Goal: Transaction & Acquisition: Purchase product/service

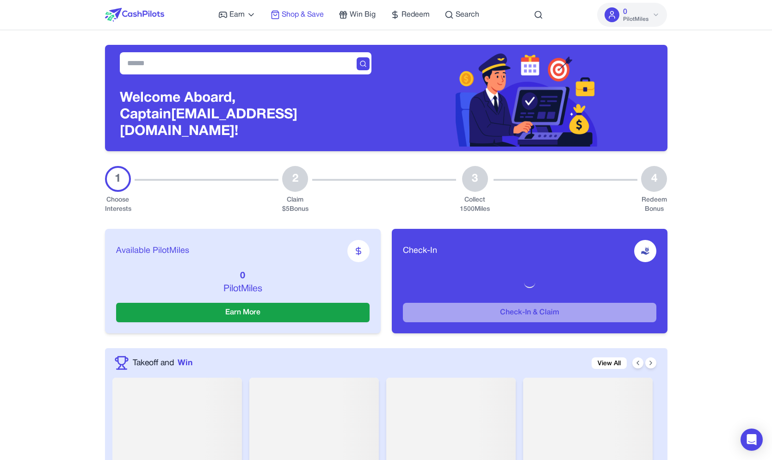
click at [306, 11] on span "Shop & Save" at bounding box center [303, 14] width 42 height 11
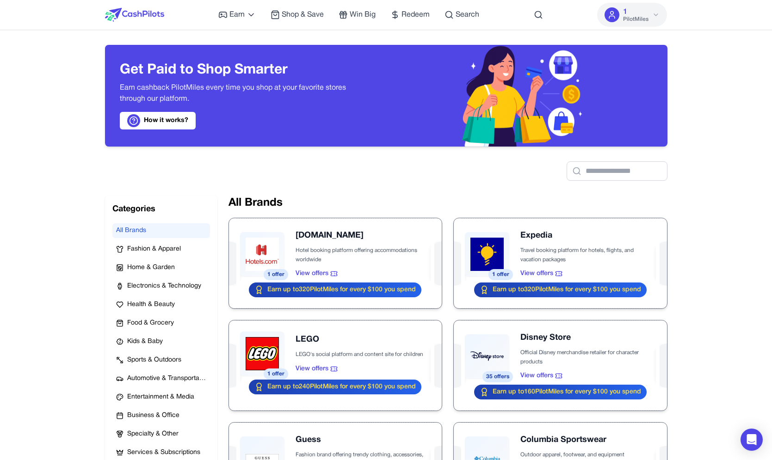
scroll to position [50, 0]
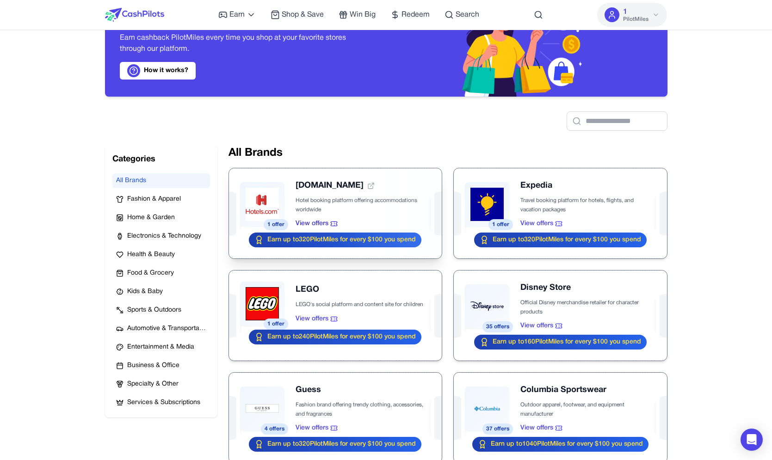
click at [273, 189] on div at bounding box center [335, 213] width 213 height 90
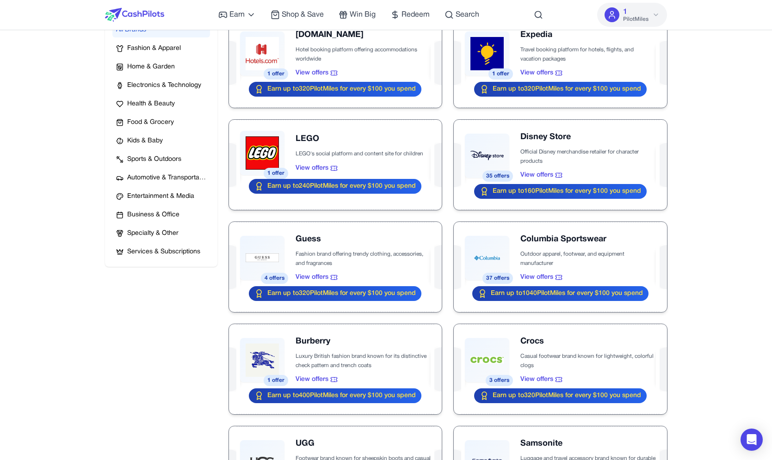
scroll to position [215, 0]
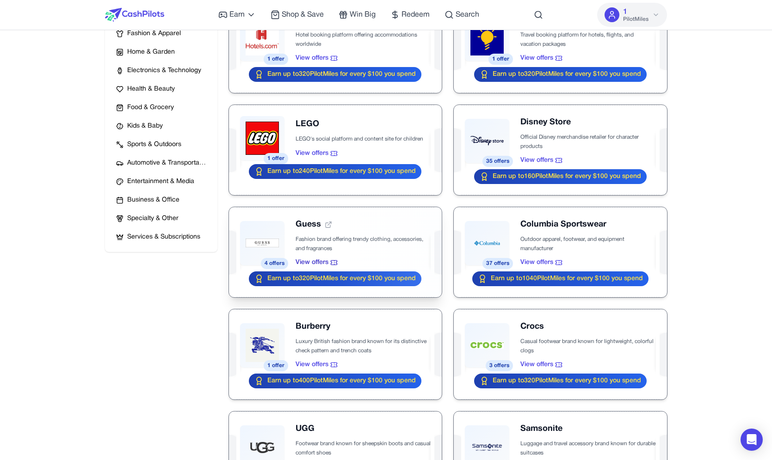
click at [255, 251] on div at bounding box center [335, 252] width 213 height 90
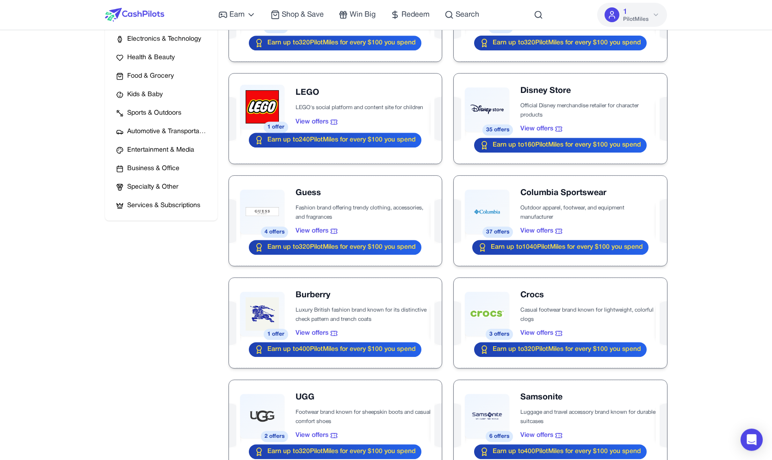
scroll to position [277, 0]
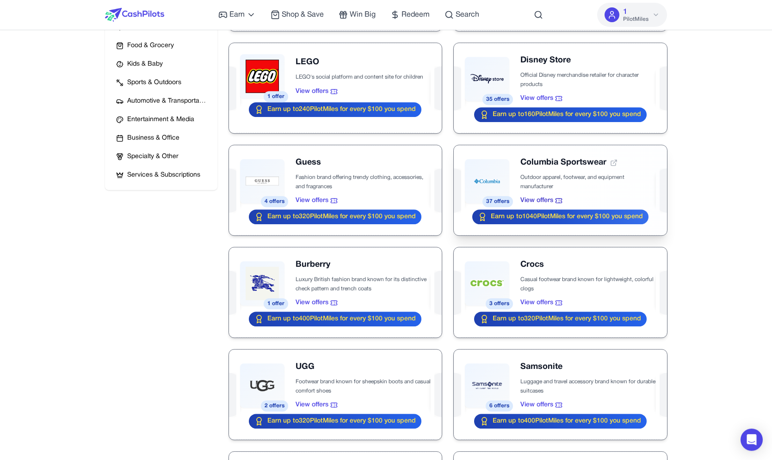
click at [497, 172] on div at bounding box center [560, 190] width 213 height 90
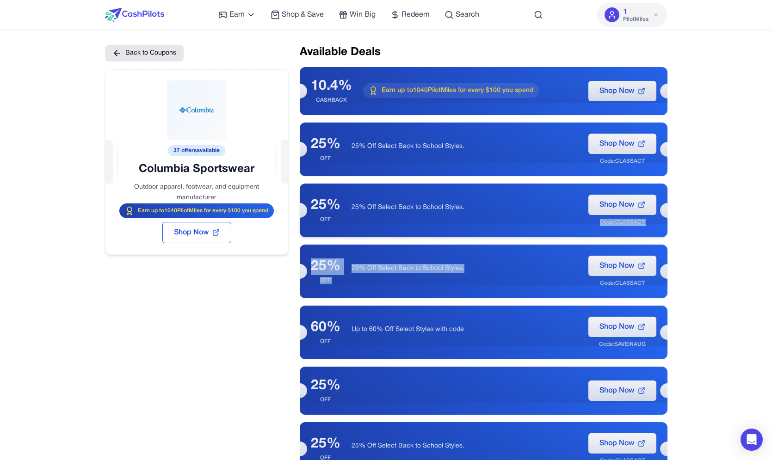
drag, startPoint x: 390, startPoint y: 203, endPoint x: 491, endPoint y: 269, distance: 120.3
click at [491, 237] on div "25% OFF 25% Off Select Back to School Styles. Shop Now Code: CLASSACT" at bounding box center [484, 211] width 368 height 54
click at [489, 267] on p "25% Off Select Back to School Styles." at bounding box center [464, 268] width 226 height 9
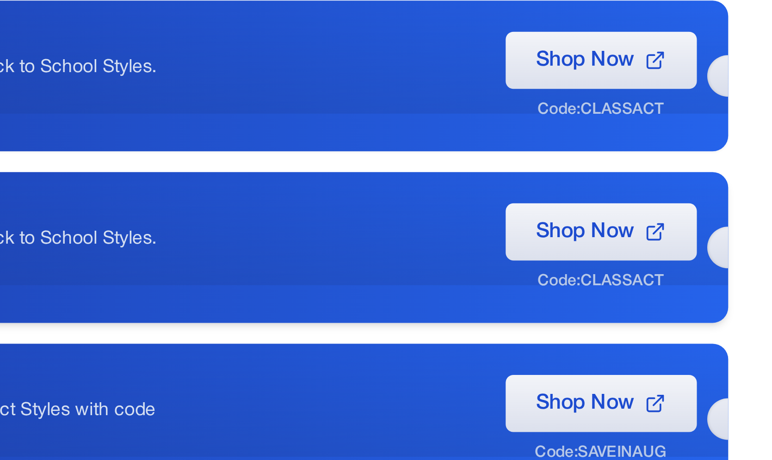
click at [634, 285] on div "Code: CLASSACT" at bounding box center [622, 283] width 45 height 7
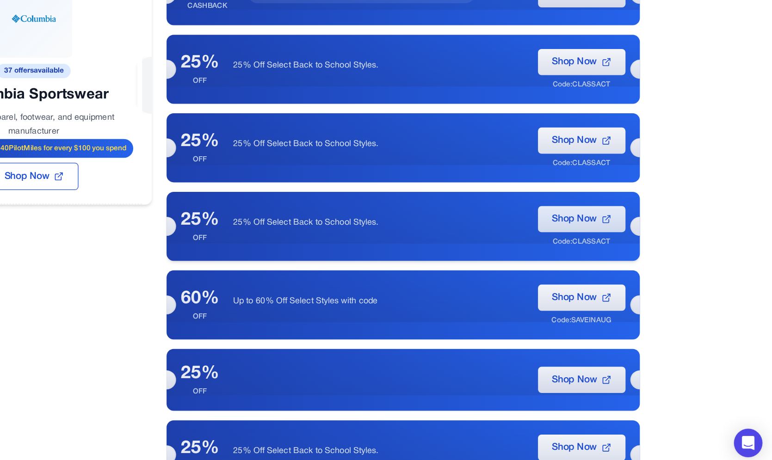
scroll to position [49, 0]
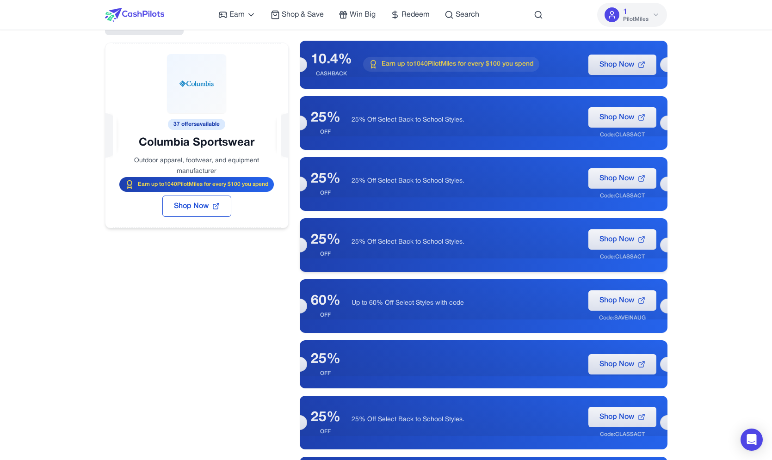
scroll to position [0, 0]
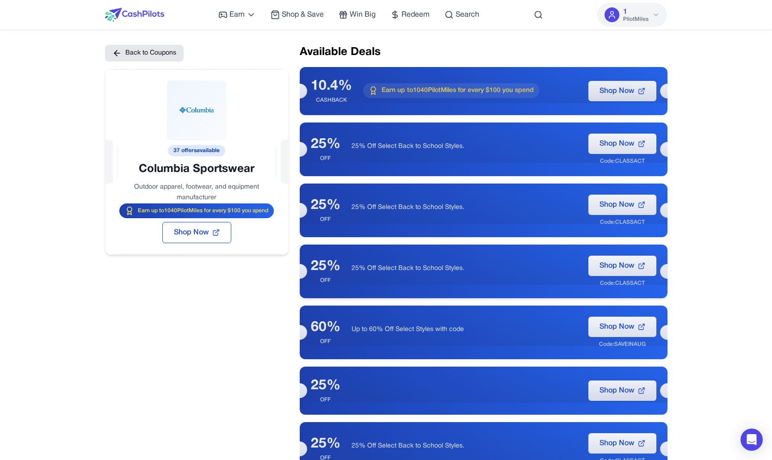
click at [571, 257] on div "25% OFF 25% Off Select Back to School Styles. Shop Now Code: CLASSACT" at bounding box center [484, 272] width 368 height 54
click at [624, 283] on div "Code: CLASSACT" at bounding box center [622, 283] width 45 height 7
drag, startPoint x: 624, startPoint y: 283, endPoint x: 599, endPoint y: 284, distance: 24.5
click at [600, 284] on div "Code: CLASSACT" at bounding box center [622, 283] width 45 height 7
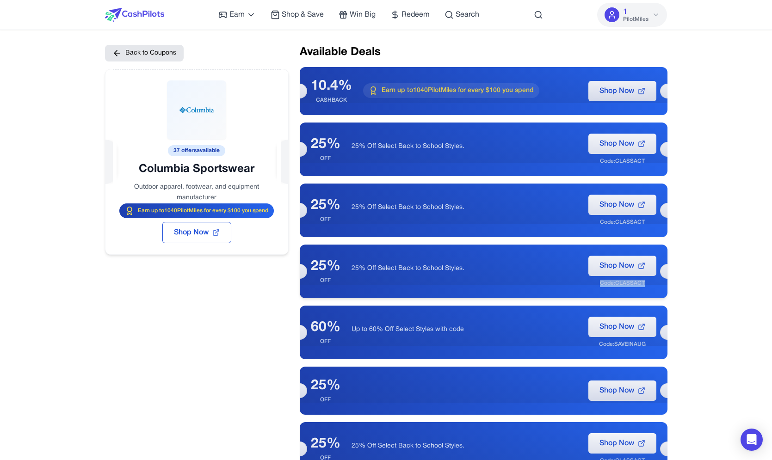
drag, startPoint x: 599, startPoint y: 284, endPoint x: 635, endPoint y: 282, distance: 35.6
click at [635, 282] on div "Code: CLASSACT" at bounding box center [622, 283] width 45 height 7
click at [173, 169] on div at bounding box center [196, 138] width 183 height 139
drag, startPoint x: 173, startPoint y: 169, endPoint x: 229, endPoint y: 169, distance: 55.9
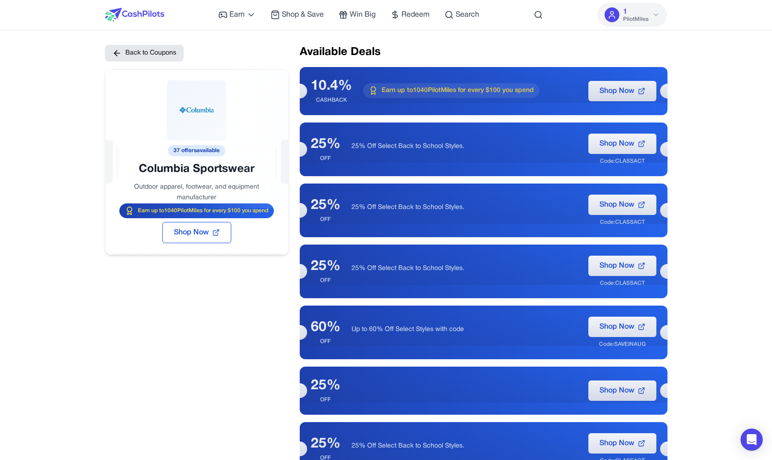
click at [229, 169] on div at bounding box center [196, 138] width 183 height 139
click at [426, 145] on p "25% Off Select Back to School Styles." at bounding box center [464, 146] width 226 height 9
drag, startPoint x: 600, startPoint y: 161, endPoint x: 634, endPoint y: 162, distance: 34.7
click at [634, 162] on div "Code: CLASSACT" at bounding box center [622, 161] width 45 height 7
click at [486, 154] on div "25% Off Select Back to School Styles." at bounding box center [464, 149] width 226 height 15
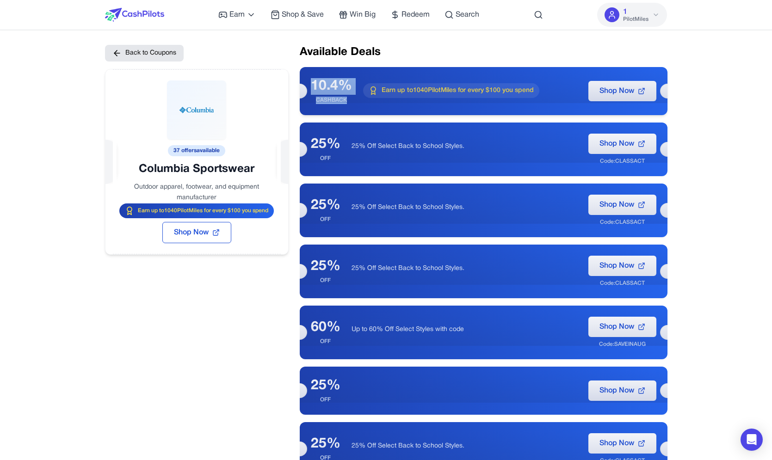
drag, startPoint x: 320, startPoint y: 74, endPoint x: 330, endPoint y: 105, distance: 33.2
click at [330, 105] on div "10.4% CASHBACK Earn up to 1040 PilotMiles for every $100 you spend Shop Now" at bounding box center [484, 91] width 368 height 48
drag, startPoint x: 330, startPoint y: 105, endPoint x: 316, endPoint y: 76, distance: 32.1
click at [316, 75] on div "10.4% CASHBACK Earn up to 1040 PilotMiles for every $100 you spend Shop Now" at bounding box center [484, 91] width 368 height 48
click at [316, 76] on div "10.4% CASHBACK Earn up to 1040 PilotMiles for every $100 you spend Shop Now" at bounding box center [484, 91] width 368 height 48
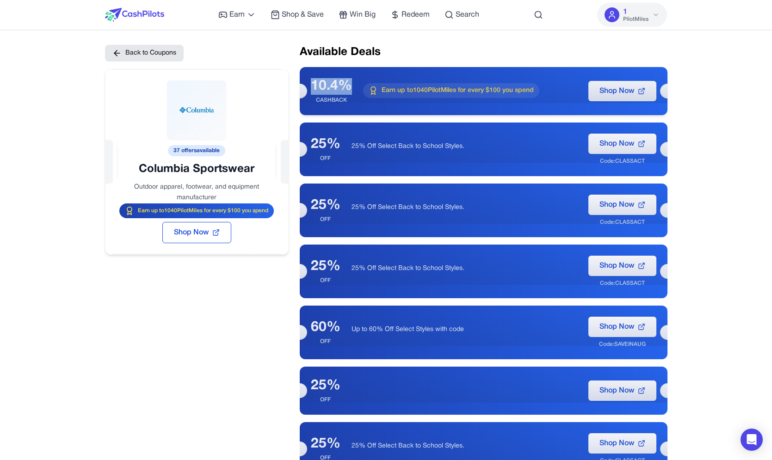
drag, startPoint x: 316, startPoint y: 76, endPoint x: 344, endPoint y: 93, distance: 32.6
click at [345, 93] on div "10.4% CASHBACK Earn up to 1040 PilotMiles for every $100 you spend Shop Now" at bounding box center [484, 91] width 368 height 48
click at [471, 143] on p "25% Off Select Back to School Styles." at bounding box center [464, 146] width 226 height 9
click at [624, 153] on button "Shop Now" at bounding box center [622, 144] width 68 height 20
click at [631, 161] on div "Code: CLASSACT" at bounding box center [622, 161] width 45 height 7
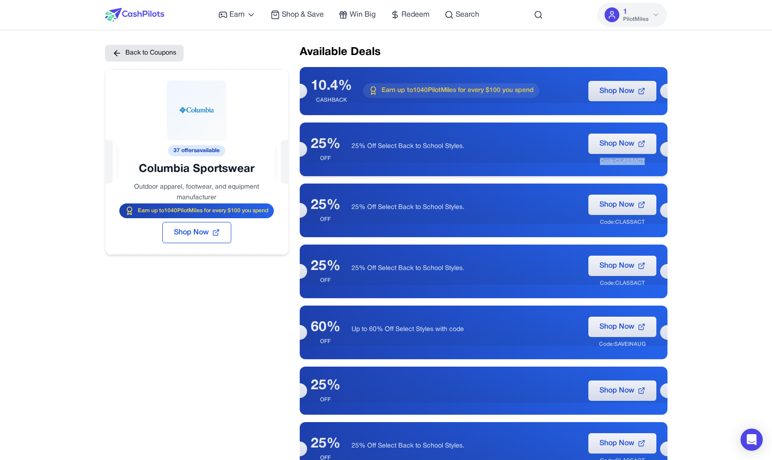
drag, startPoint x: 631, startPoint y: 161, endPoint x: 591, endPoint y: 160, distance: 40.2
click at [591, 160] on div "Shop Now Code: CLASSACT" at bounding box center [622, 149] width 68 height 31
click at [591, 159] on div "Shop Now Code: CLASSACT" at bounding box center [622, 149] width 68 height 31
drag, startPoint x: 591, startPoint y: 159, endPoint x: 644, endPoint y: 160, distance: 53.2
click at [644, 160] on div "Shop Now Code: CLASSACT" at bounding box center [622, 149] width 68 height 31
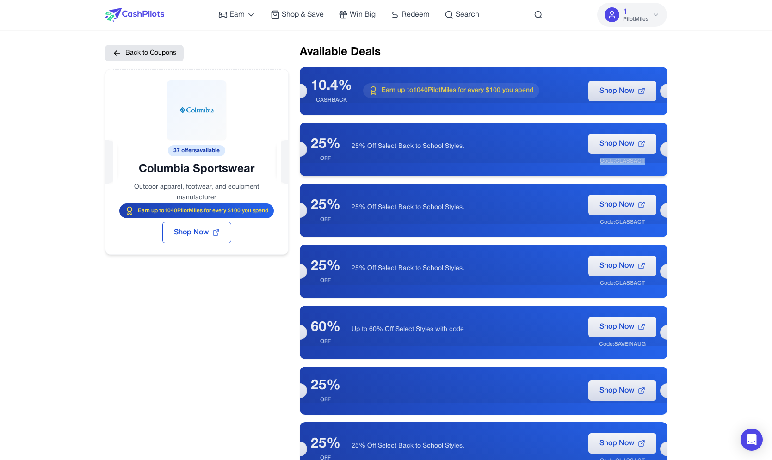
click at [644, 160] on div "Code: CLASSACT" at bounding box center [622, 161] width 45 height 7
drag, startPoint x: 319, startPoint y: 86, endPoint x: 317, endPoint y: 330, distance: 244.6
click at [318, 115] on div "10.4% CASHBACK Earn up to 1040 PilotMiles for every $100 you spend Shop Now" at bounding box center [484, 91] width 368 height 48
click at [322, 105] on div "10.4% CASHBACK Earn up to 1040 PilotMiles for every $100 you spend Shop Now" at bounding box center [484, 91] width 368 height 48
click at [323, 146] on div "25%" at bounding box center [326, 144] width 30 height 17
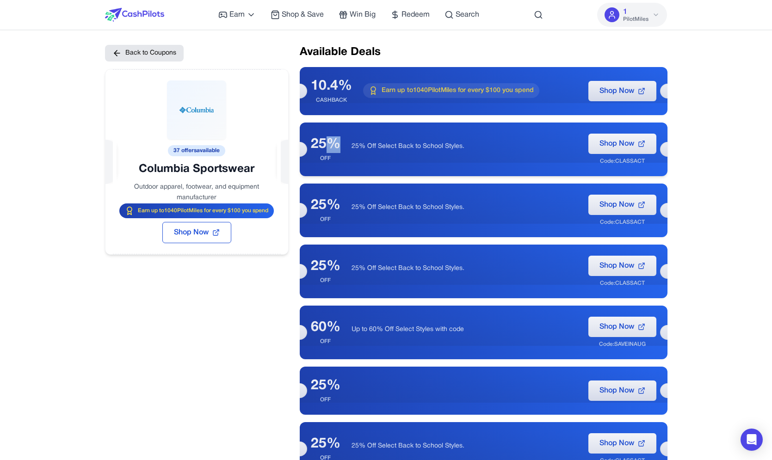
click at [323, 146] on div "25%" at bounding box center [326, 144] width 30 height 17
click at [325, 187] on div "25% OFF 25% Off Select Back to School Styles. Shop Now Code: CLASSACT" at bounding box center [484, 211] width 368 height 54
drag, startPoint x: 336, startPoint y: 145, endPoint x: 316, endPoint y: 141, distance: 20.8
click at [316, 141] on div "25%" at bounding box center [326, 144] width 30 height 17
click at [338, 76] on div "10.4% CASHBACK Earn up to 1040 PilotMiles for every $100 you spend Shop Now" at bounding box center [484, 91] width 368 height 48
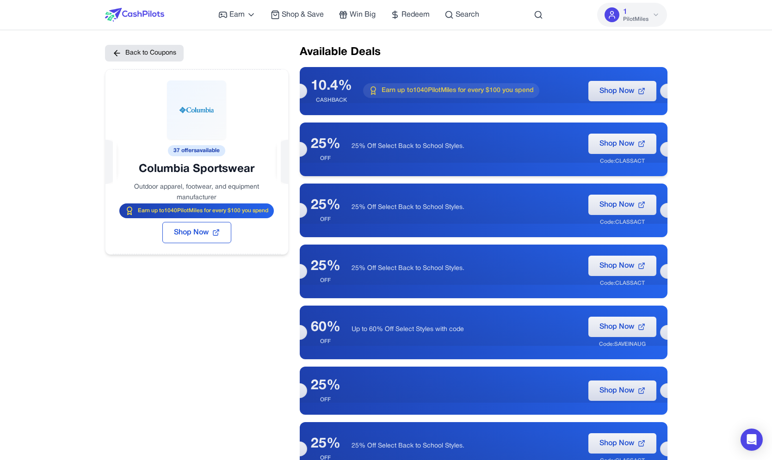
click at [336, 144] on div "25%" at bounding box center [326, 144] width 30 height 17
drag, startPoint x: 426, startPoint y: 222, endPoint x: 384, endPoint y: 87, distance: 141.7
click at [384, 184] on div "25% OFF 25% Off Select Back to School Styles. Shop Now Code: CLASSACT" at bounding box center [484, 211] width 368 height 54
click at [383, 60] on h2 "Available Deals" at bounding box center [484, 52] width 368 height 15
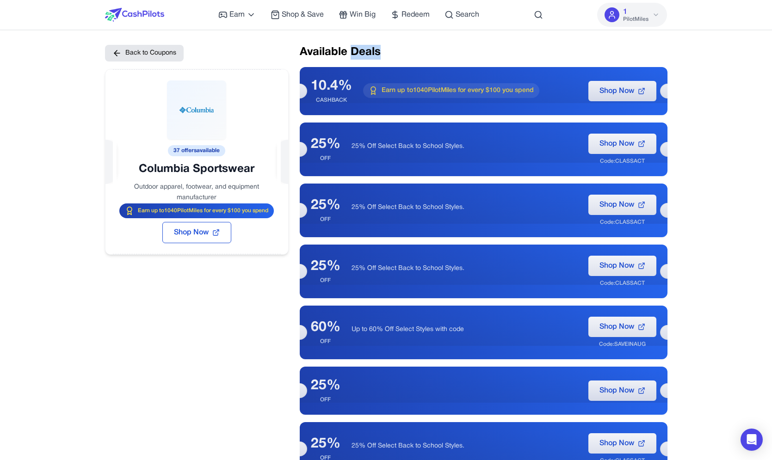
click at [383, 60] on h2 "Available Deals" at bounding box center [484, 52] width 368 height 15
click at [376, 83] on div "10.4% CASHBACK Earn up to 1040 PilotMiles for every $100 you spend Shop Now" at bounding box center [484, 91] width 368 height 48
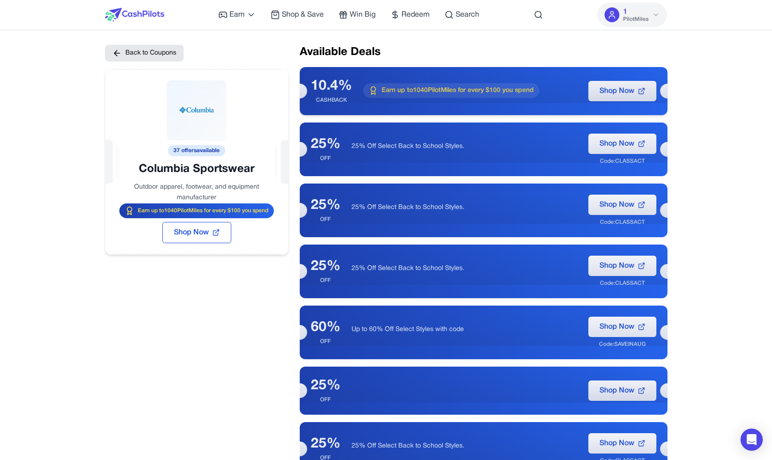
click at [376, 83] on div "10.4% CASHBACK Earn up to 1040 PilotMiles for every $100 you spend Shop Now" at bounding box center [484, 91] width 368 height 48
click at [599, 88] on span "Shop Now" at bounding box center [616, 91] width 35 height 11
click at [603, 140] on span "Shop Now" at bounding box center [616, 143] width 35 height 11
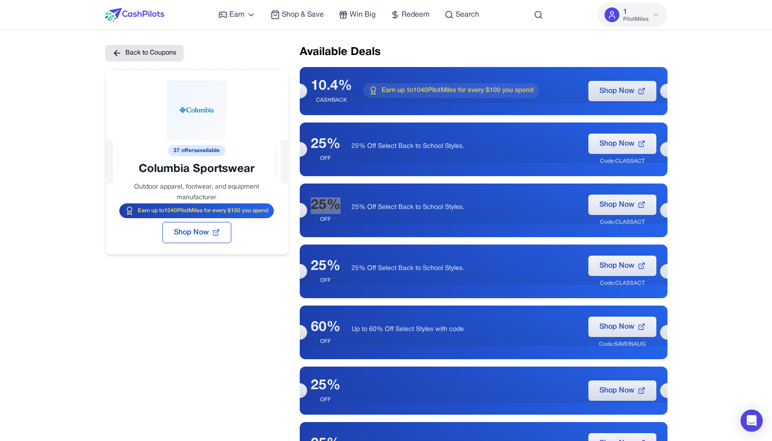
scroll to position [70, 0]
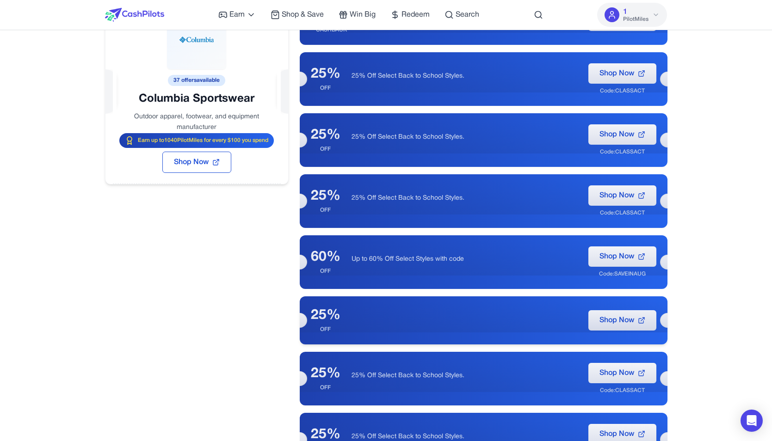
drag, startPoint x: 307, startPoint y: 326, endPoint x: 409, endPoint y: 308, distance: 103.3
click at [409, 308] on div "25% OFF Shop Now" at bounding box center [484, 320] width 368 height 48
click at [314, 316] on div "25%" at bounding box center [326, 315] width 30 height 17
drag, startPoint x: 314, startPoint y: 316, endPoint x: 419, endPoint y: 331, distance: 105.5
click at [420, 331] on div "25% OFF Shop Now" at bounding box center [484, 320] width 368 height 48
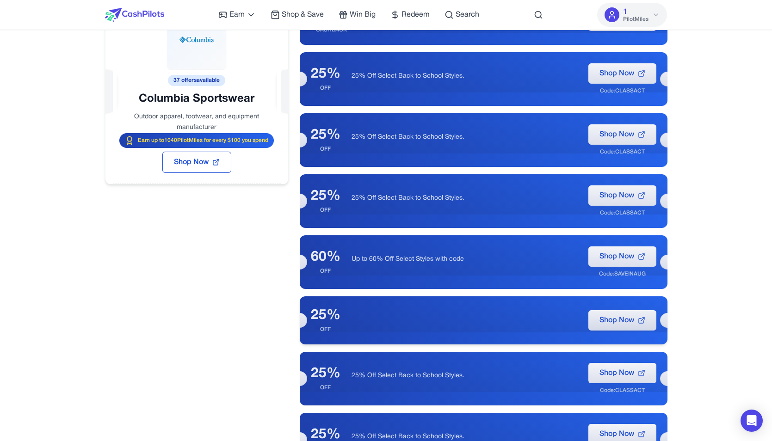
click at [419, 328] on div "25% OFF Shop Now" at bounding box center [484, 320] width 368 height 48
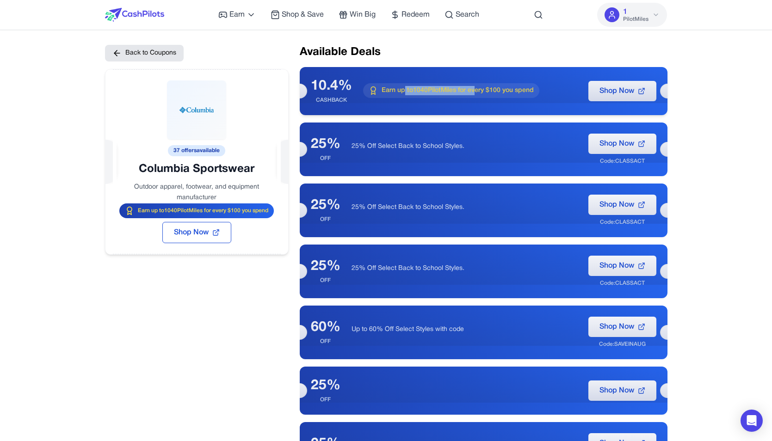
drag, startPoint x: 473, startPoint y: 95, endPoint x: 404, endPoint y: 89, distance: 69.6
click at [404, 89] on span "Earn up to 1040 PilotMiles for every $100 you spend" at bounding box center [457, 90] width 152 height 9
click at [403, 89] on span "Earn up to 1040 PilotMiles for every $100 you spend" at bounding box center [457, 90] width 152 height 9
drag, startPoint x: 395, startPoint y: 91, endPoint x: 491, endPoint y: 89, distance: 96.2
click at [492, 90] on span "Earn up to 1040 PilotMiles for every $100 you spend" at bounding box center [457, 90] width 152 height 9
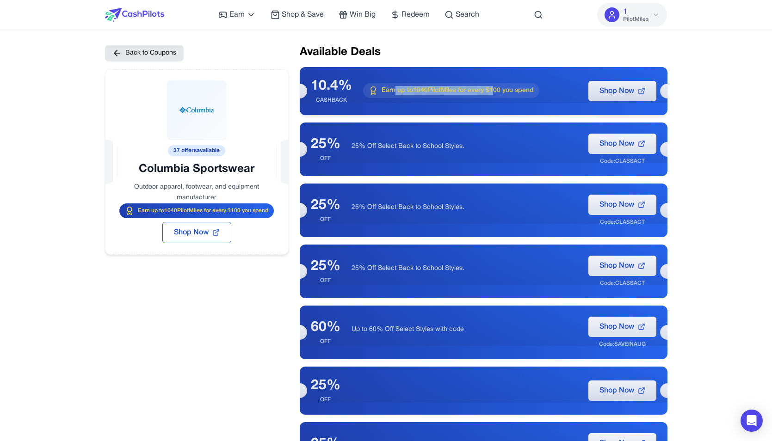
click at [491, 89] on span "Earn up to 1040 PilotMiles for every $100 you spend" at bounding box center [457, 90] width 152 height 9
drag, startPoint x: 336, startPoint y: 86, endPoint x: 337, endPoint y: 98, distance: 11.6
click at [337, 98] on div "10.4% CASHBACK" at bounding box center [331, 91] width 41 height 26
click at [337, 98] on div "CASHBACK" at bounding box center [331, 100] width 41 height 7
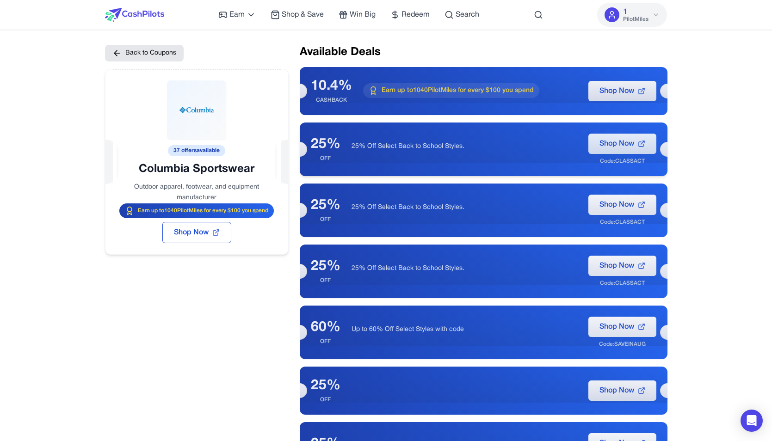
click at [636, 142] on button "Shop Now" at bounding box center [622, 144] width 68 height 20
click at [641, 162] on div "Code: CLASSACT" at bounding box center [622, 161] width 45 height 7
copy div "CLASSACT"
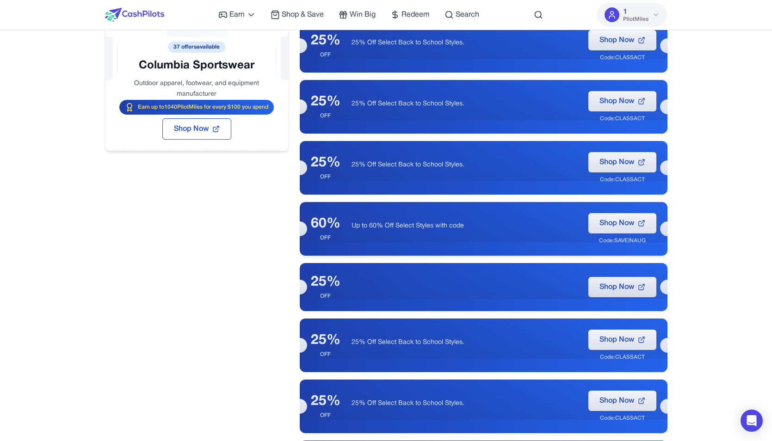
click at [642, 241] on div "Code: SAVEINAUG" at bounding box center [622, 240] width 47 height 7
copy div "SAVEINAUG"
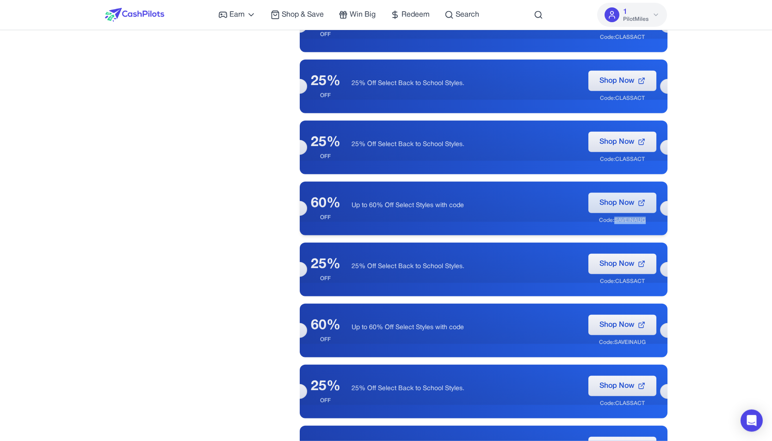
scroll to position [1156, 0]
click at [625, 203] on span "Shop Now" at bounding box center [616, 202] width 35 height 11
click at [626, 222] on div "Code: SAVEINAUG" at bounding box center [622, 220] width 47 height 7
copy div "SAVEINAUG"
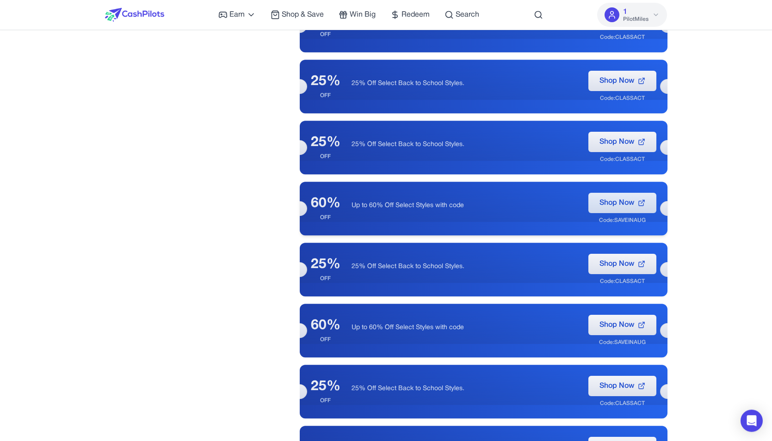
click at [627, 200] on span "Shop Now" at bounding box center [616, 202] width 35 height 11
drag, startPoint x: 323, startPoint y: 327, endPoint x: 324, endPoint y: 340, distance: 13.4
click at [324, 340] on div "60% OFF" at bounding box center [326, 331] width 30 height 26
click at [324, 340] on div "OFF" at bounding box center [326, 339] width 30 height 7
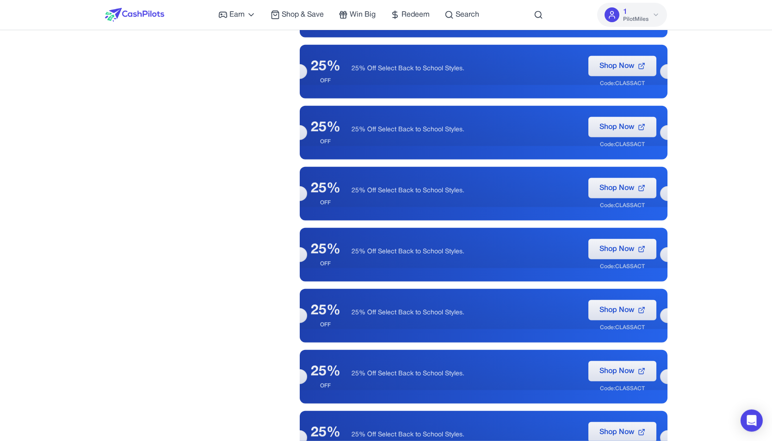
scroll to position [450, 0]
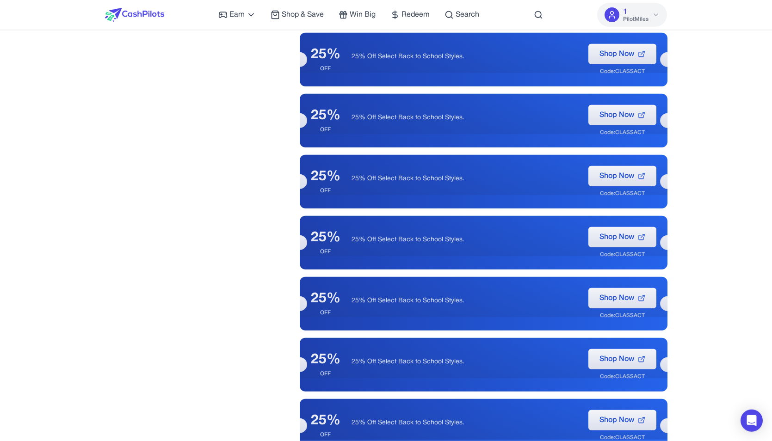
click at [310, 21] on div "Earn Play Games Enjoy fun games and earn Try New App Test new app for rewards T…" at bounding box center [348, 15] width 261 height 30
click at [305, 9] on span "Shop & Save" at bounding box center [303, 14] width 42 height 11
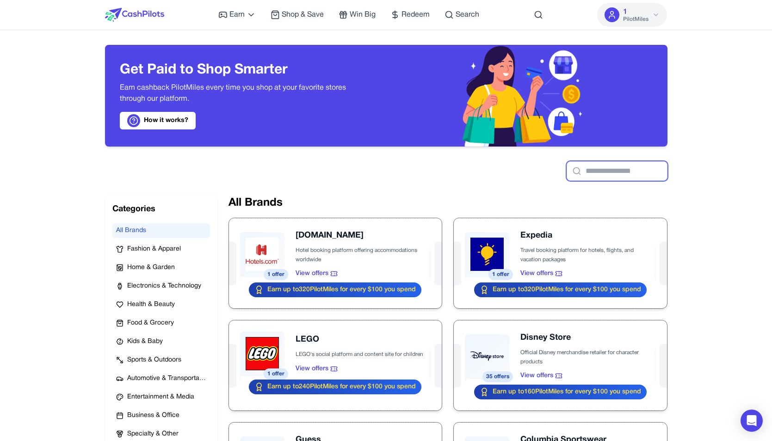
click at [616, 170] on input "text" at bounding box center [616, 170] width 101 height 19
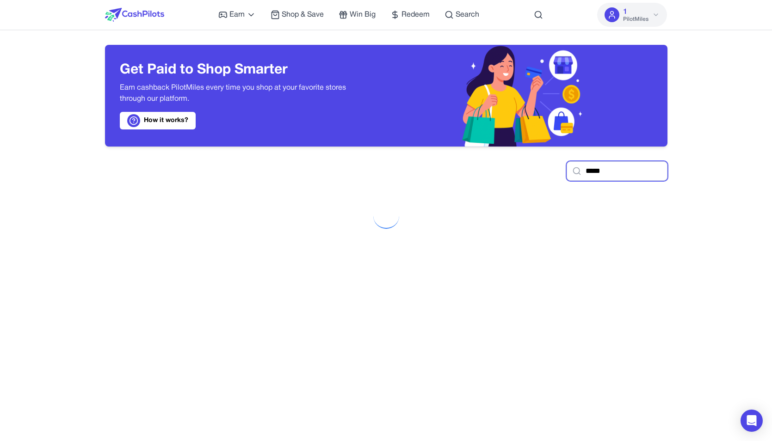
type input "*****"
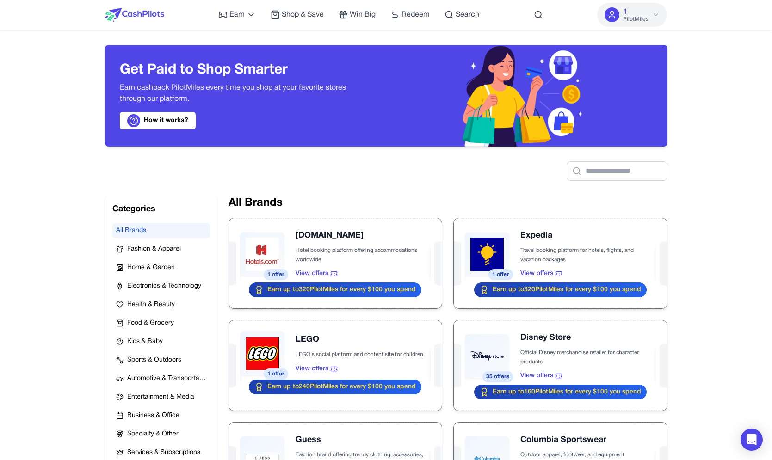
click at [537, 48] on img at bounding box center [526, 96] width 142 height 102
click at [441, 112] on div at bounding box center [526, 96] width 281 height 102
